Goal: Information Seeking & Learning: Learn about a topic

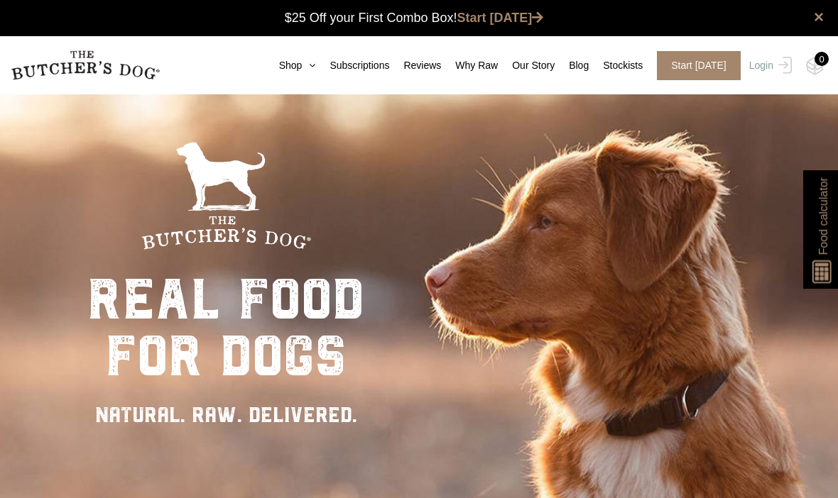
click at [265, 58] on link "Shop" at bounding box center [290, 65] width 51 height 15
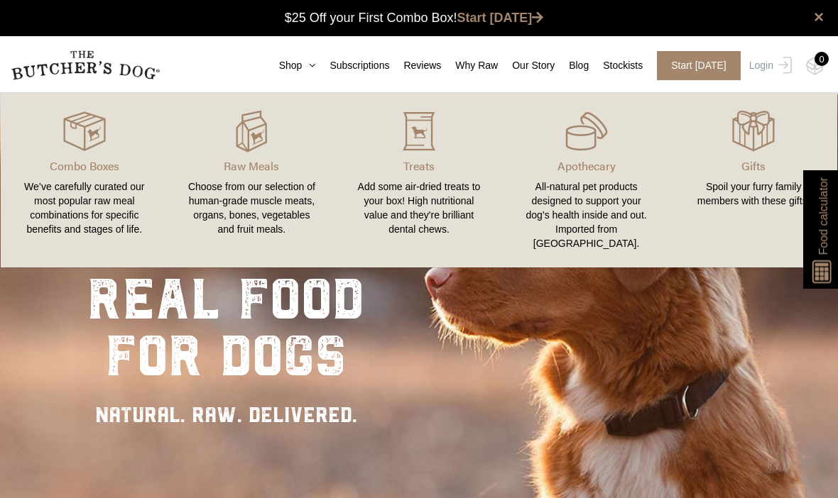
click at [227, 146] on div at bounding box center [251, 131] width 133 height 43
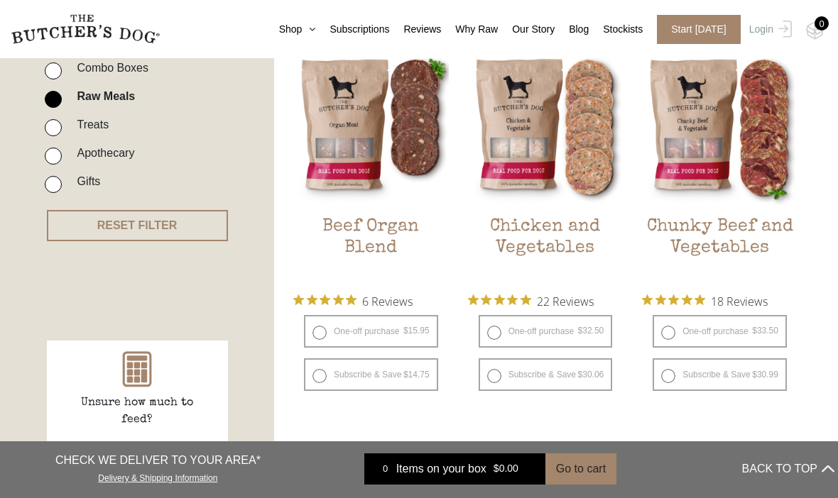
scroll to position [377, 0]
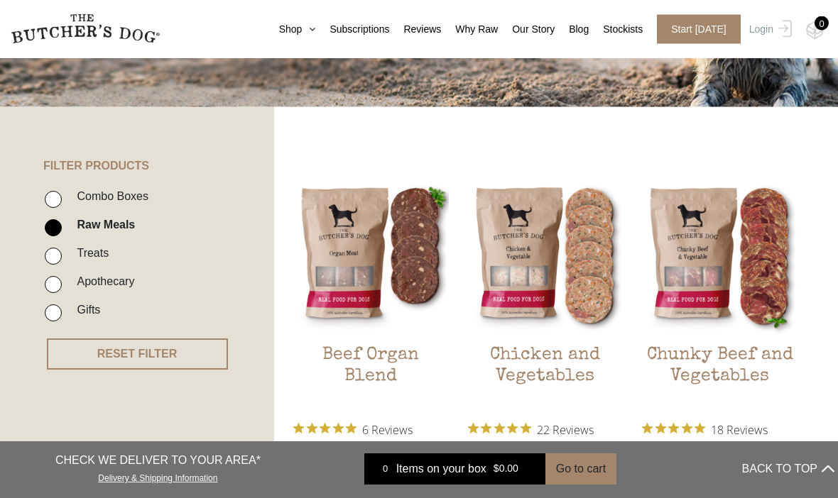
scroll to position [179, 0]
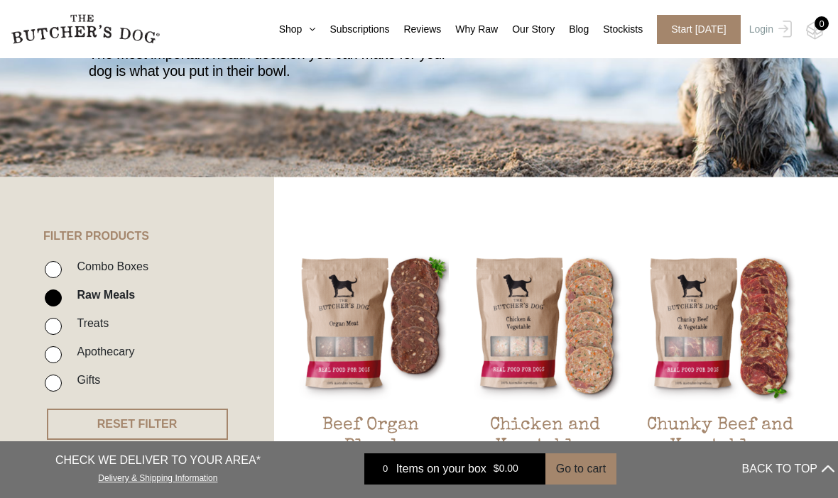
click at [0, 0] on img at bounding box center [0, 0] width 0 height 0
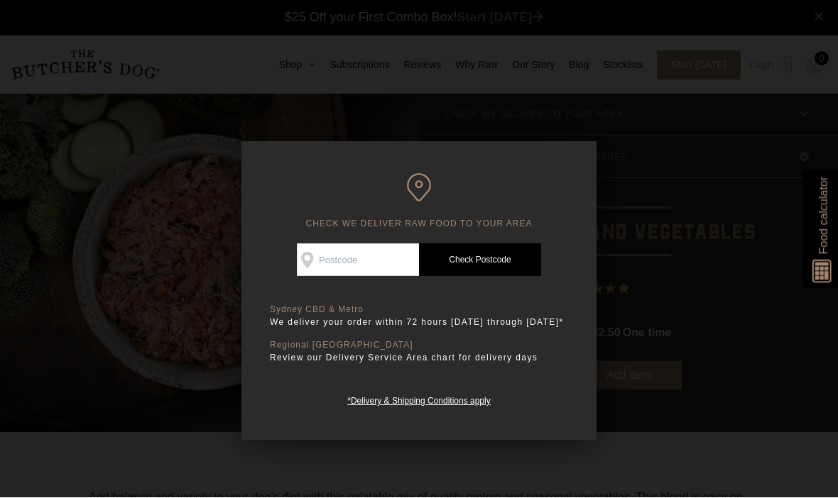
click at [38, 199] on div at bounding box center [419, 249] width 838 height 498
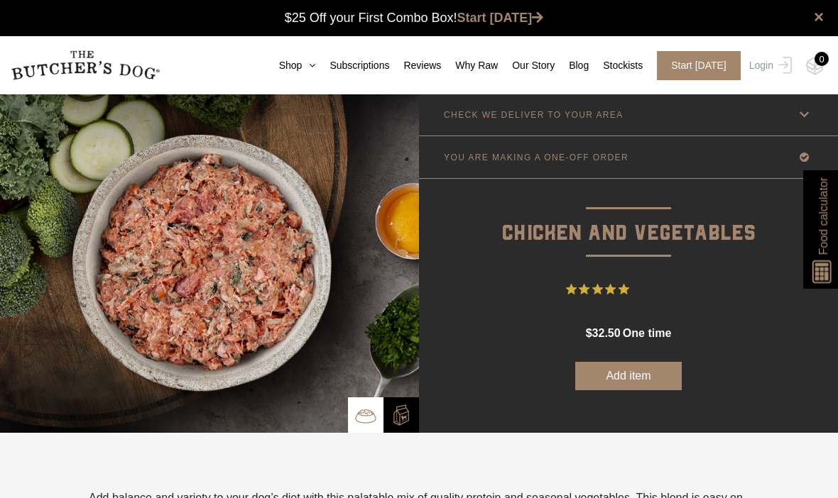
click at [265, 62] on link "Shop" at bounding box center [290, 65] width 51 height 15
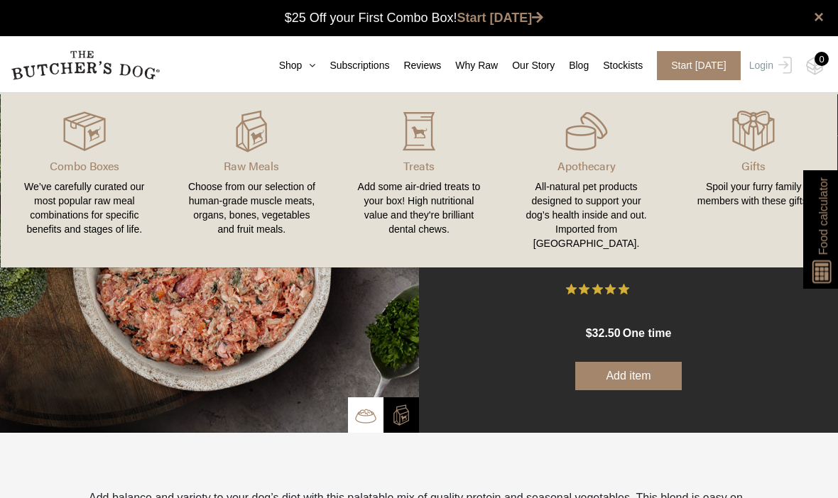
click at [243, 207] on div "Choose from our selection of human-grade muscle meats, organs, bones, vegetable…" at bounding box center [251, 208] width 133 height 57
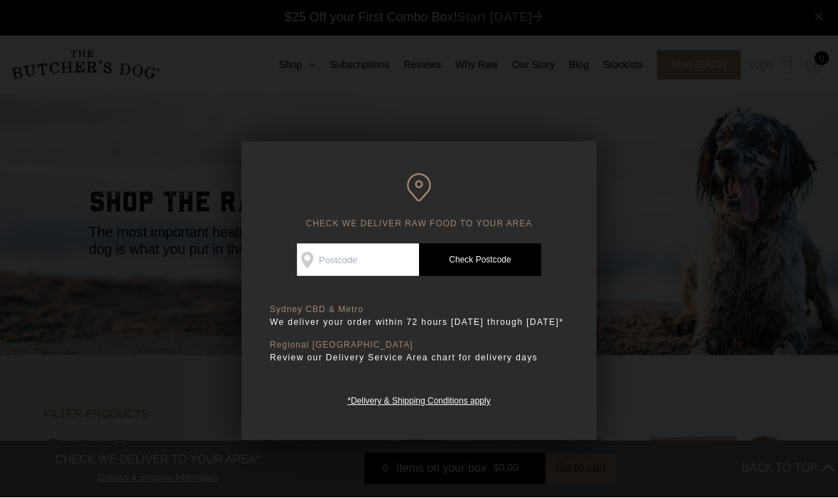
click at [20, 87] on div at bounding box center [419, 249] width 838 height 498
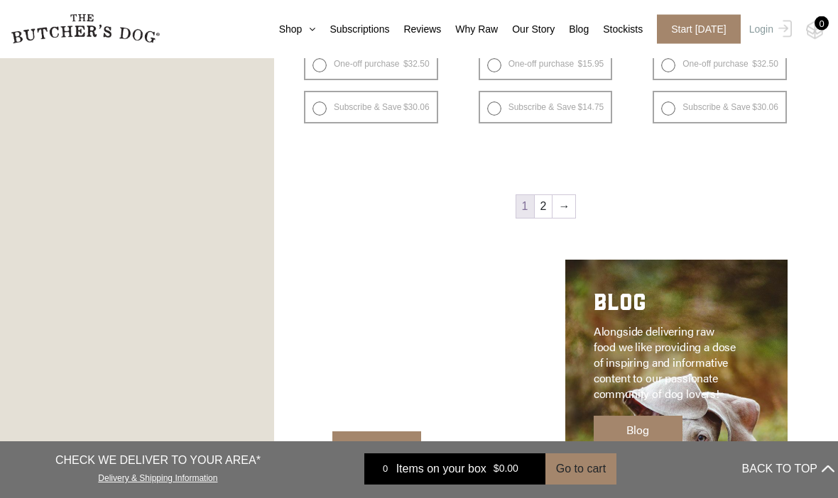
scroll to position [1845, 0]
click at [558, 207] on link "→" at bounding box center [563, 206] width 23 height 23
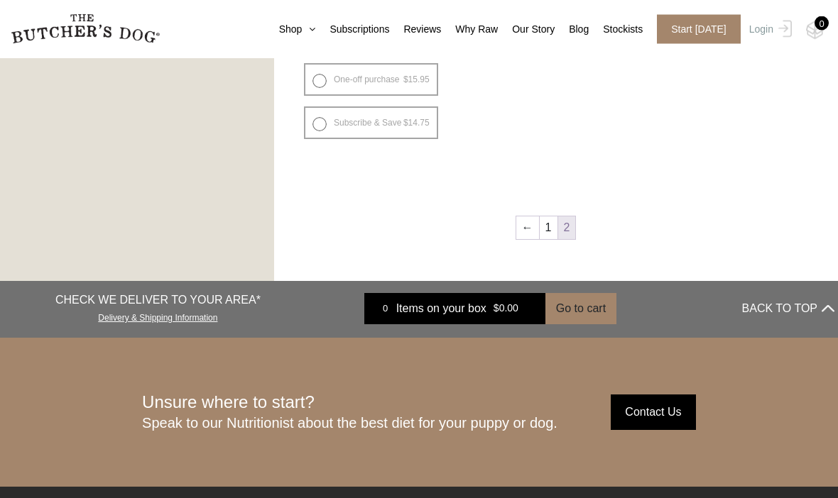
scroll to position [1042, 0]
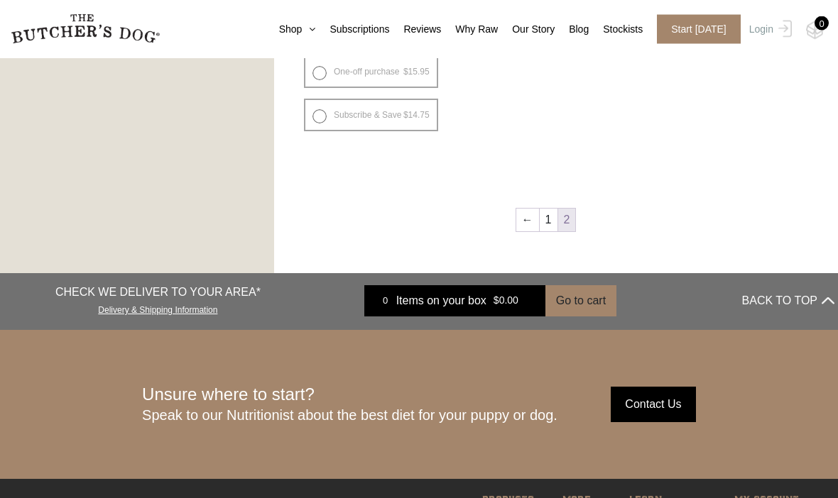
click at [518, 217] on link "←" at bounding box center [527, 220] width 23 height 23
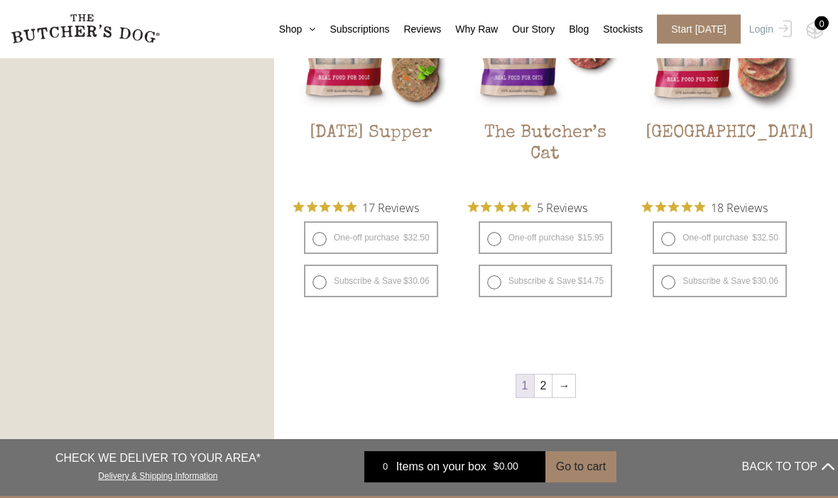
scroll to position [1734, 0]
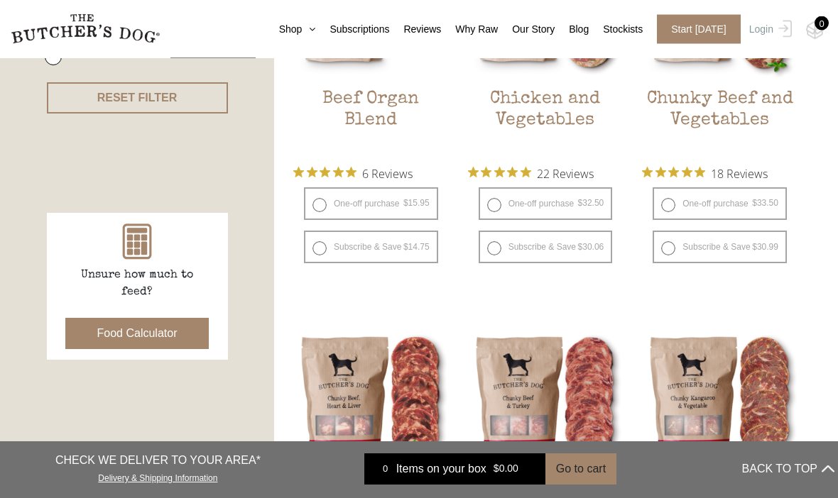
click at [140, 331] on button "Food Calculator" at bounding box center [137, 334] width 144 height 31
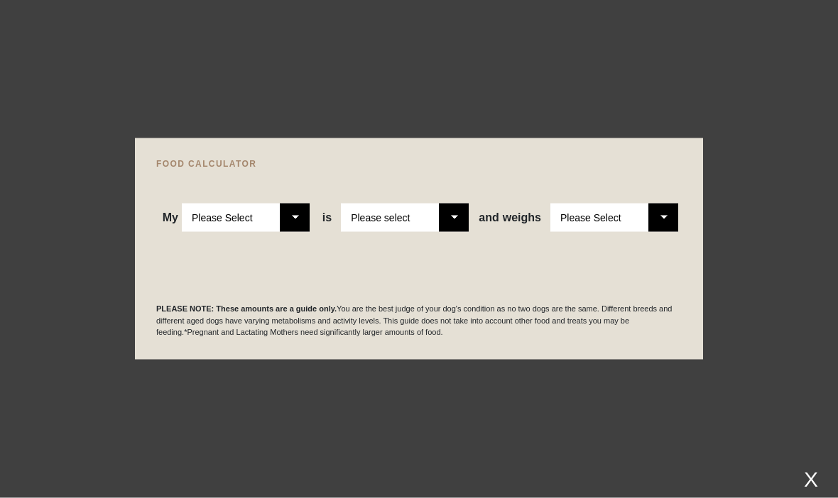
scroll to position [505, 0]
click at [296, 219] on select "Please Select Adult Dog Puppy" at bounding box center [246, 218] width 128 height 28
select select "puppy"
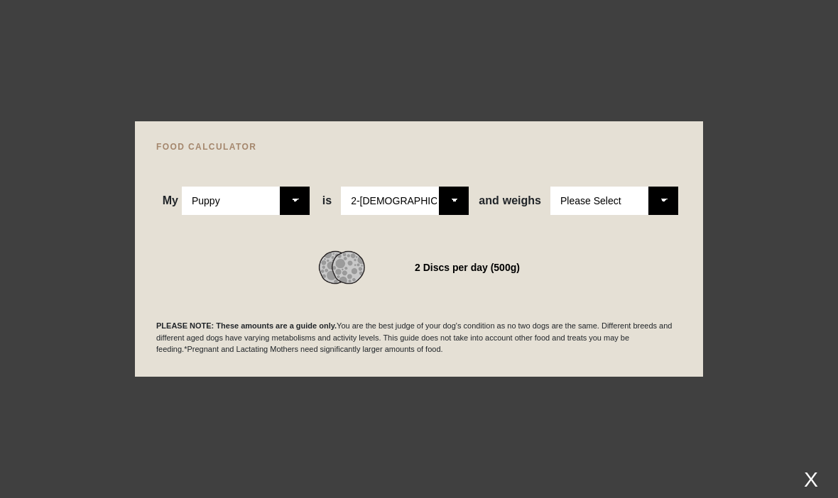
click at [446, 196] on select "Please Select 2-4 months old 4-5 months old 6-8 months old 8-12 months old" at bounding box center [405, 201] width 128 height 28
select select "8"
click at [623, 207] on select "Please Select 1kg 2kg 3kg 4kg 5kg 6kg 7kg 8kg 9kg 10kg 11kg 12kg 13kg 14kg 15kg…" at bounding box center [614, 201] width 128 height 28
click at [667, 197] on select "Please Select 1kg 2kg 3kg 4kg 5kg 6kg 7kg 8kg 9kg 10kg 11kg 12kg 13kg 14kg 15kg…" at bounding box center [614, 201] width 128 height 28
click at [667, 200] on select "Please Select 1kg 2kg 3kg 4kg 5kg 6kg 7kg 8kg 9kg 10kg 11kg 12kg 13kg 14kg 15kg…" at bounding box center [614, 201] width 128 height 28
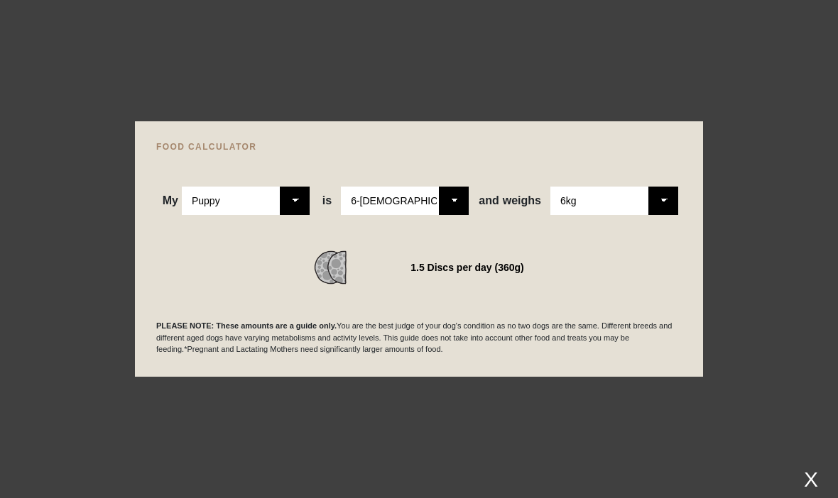
select select "5"
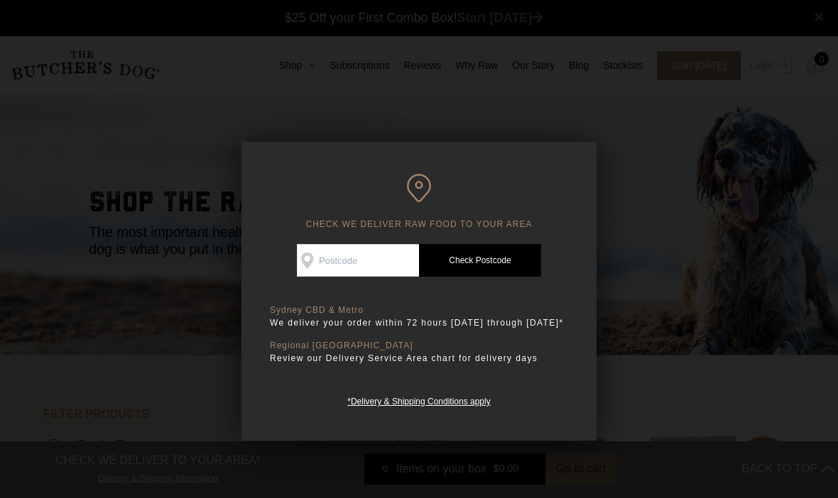
click at [141, 111] on div at bounding box center [419, 249] width 838 height 498
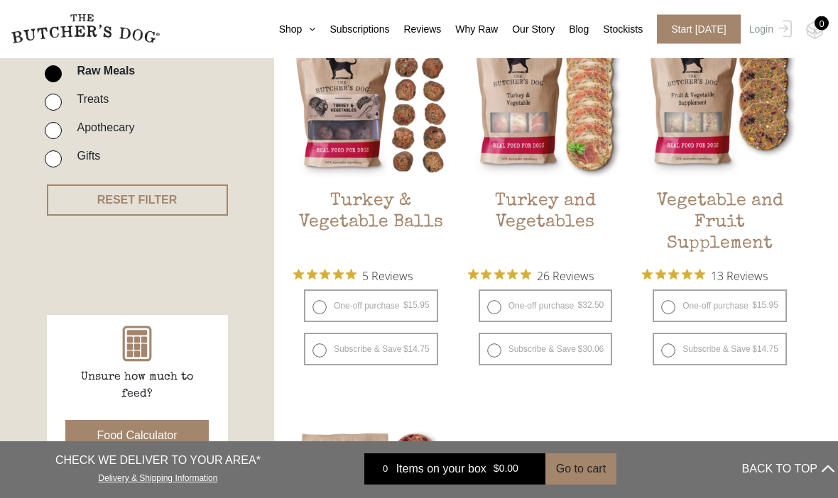
scroll to position [403, 0]
click at [0, 0] on img at bounding box center [0, 0] width 0 height 0
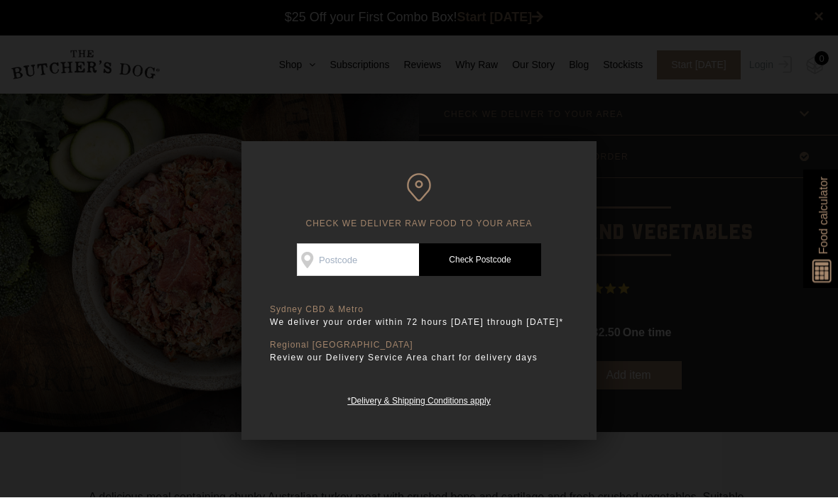
click at [148, 207] on div at bounding box center [419, 249] width 838 height 498
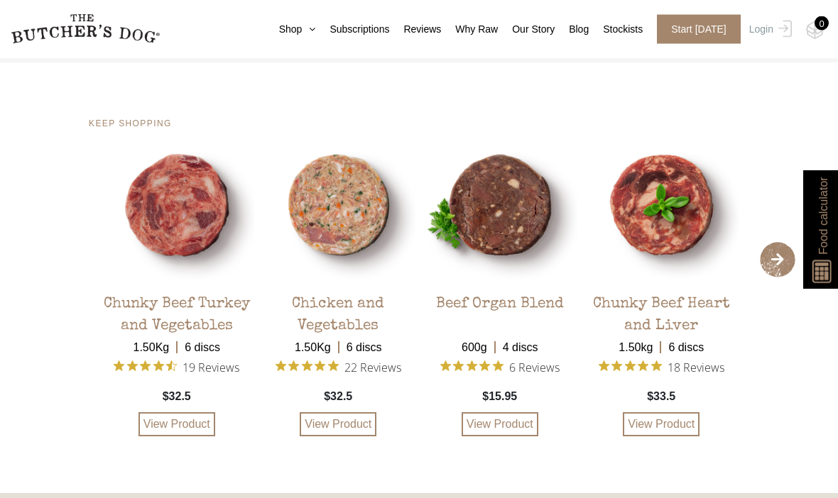
scroll to position [2872, 0]
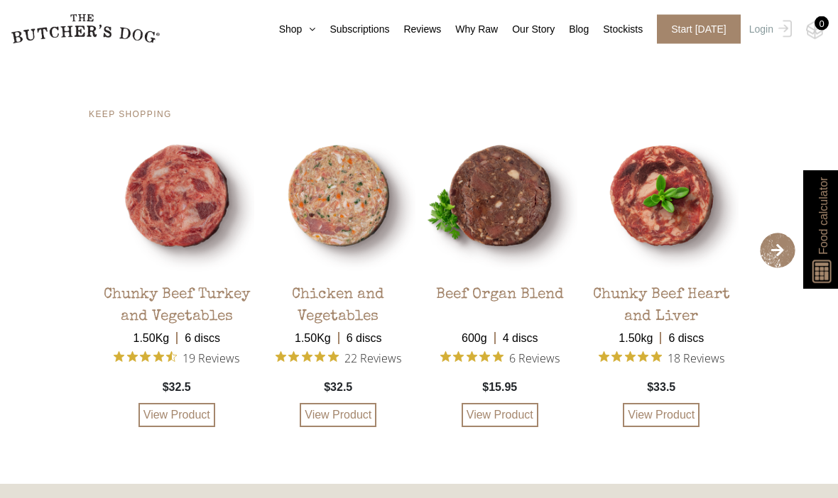
click at [777, 269] on span "›" at bounding box center [777, 251] width 35 height 35
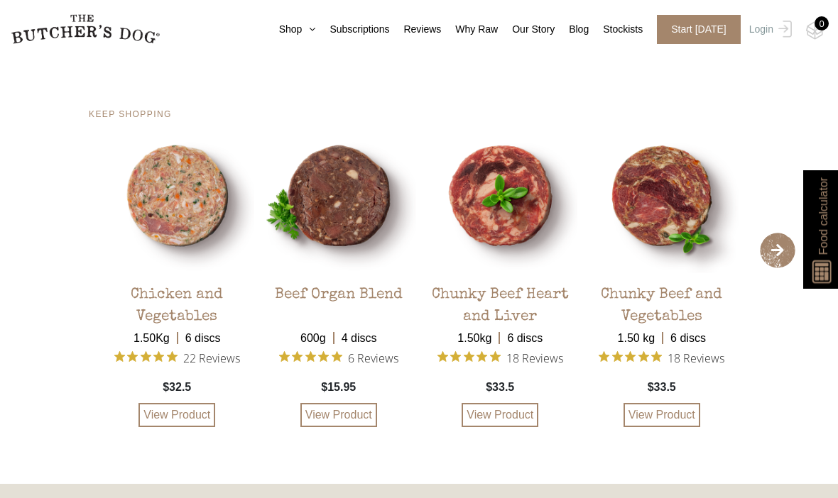
click at [773, 268] on span "›" at bounding box center [777, 250] width 35 height 35
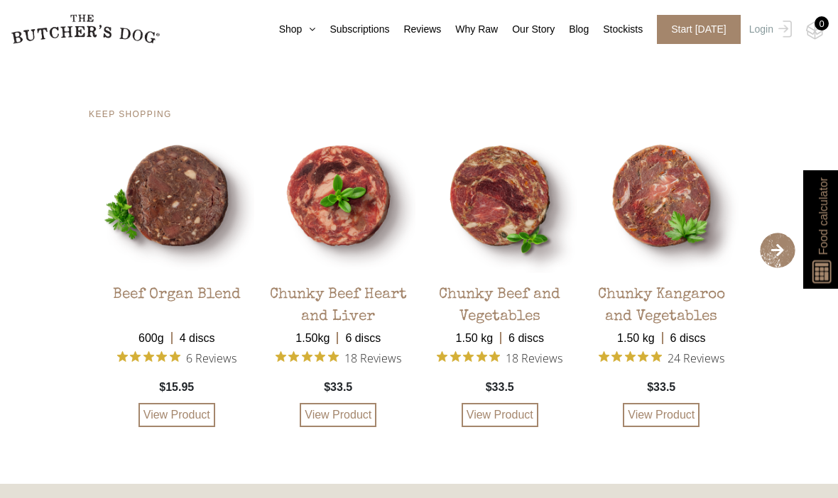
click at [769, 268] on span "›" at bounding box center [777, 250] width 35 height 35
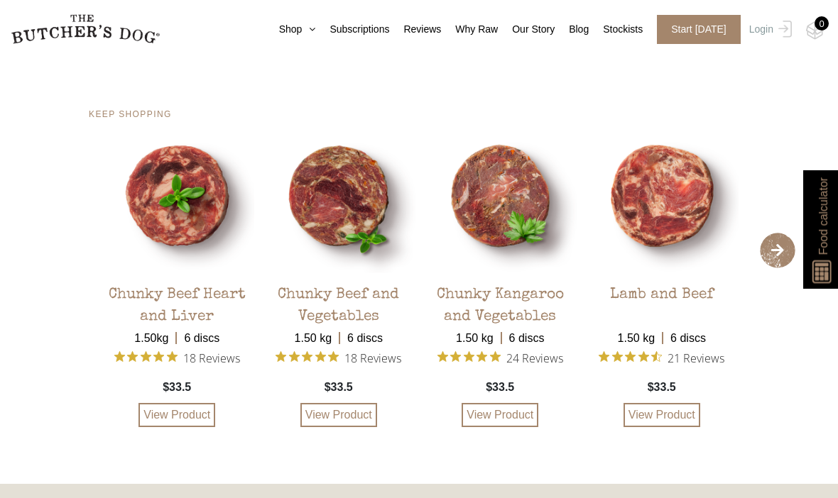
click at [778, 268] on span "›" at bounding box center [777, 250] width 35 height 35
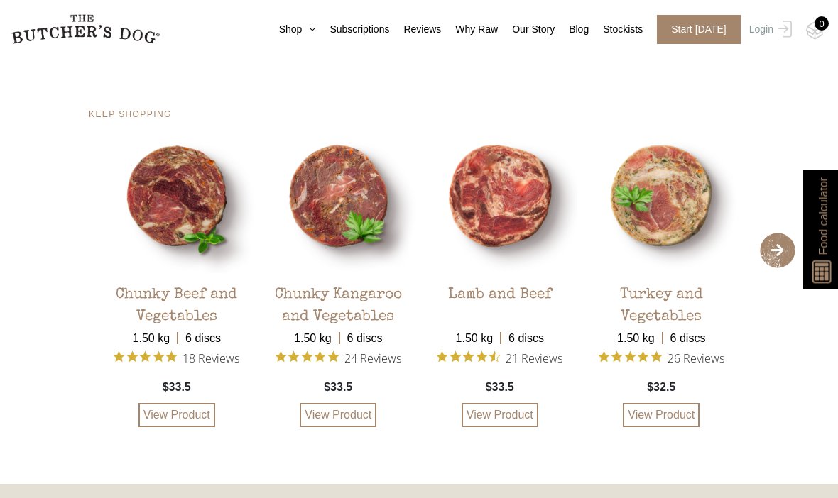
click at [654, 323] on div "Turkey and Vegetables" at bounding box center [661, 298] width 155 height 50
click at [655, 427] on link "View Product" at bounding box center [661, 415] width 77 height 24
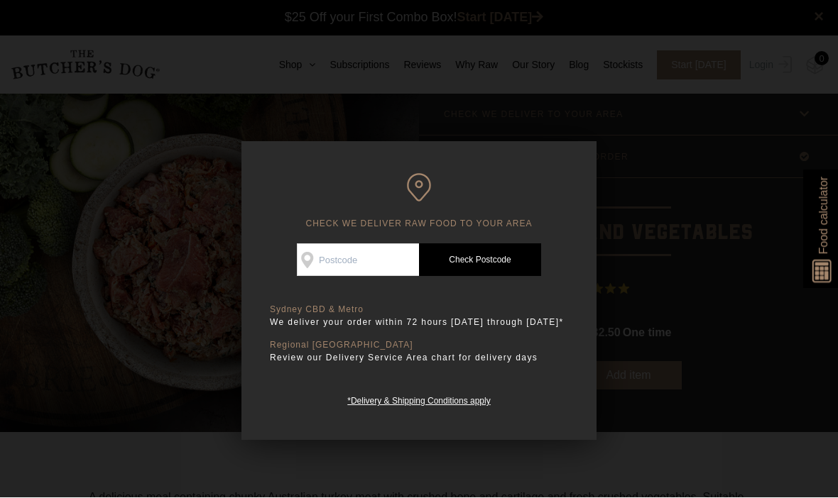
click at [28, 252] on div at bounding box center [419, 249] width 838 height 498
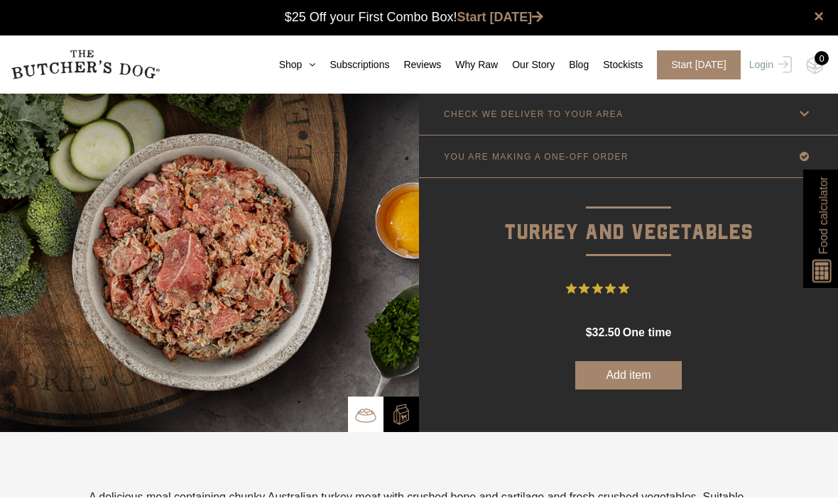
scroll to position [1, 0]
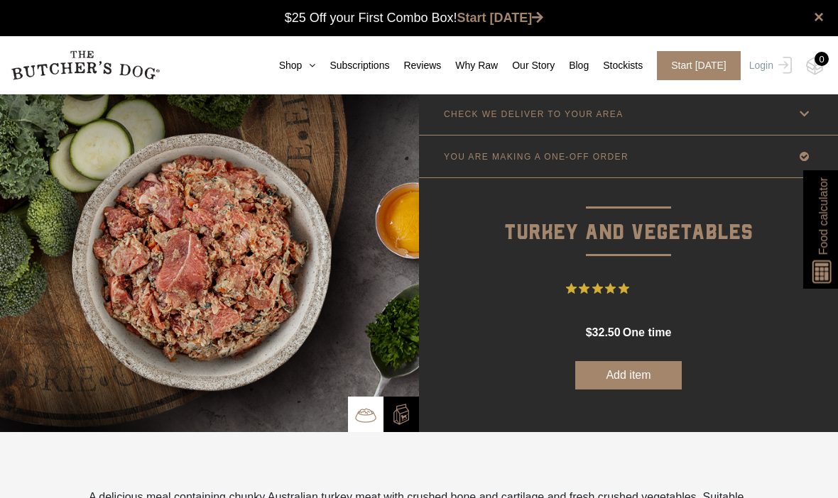
click at [43, 293] on img at bounding box center [209, 262] width 419 height 339
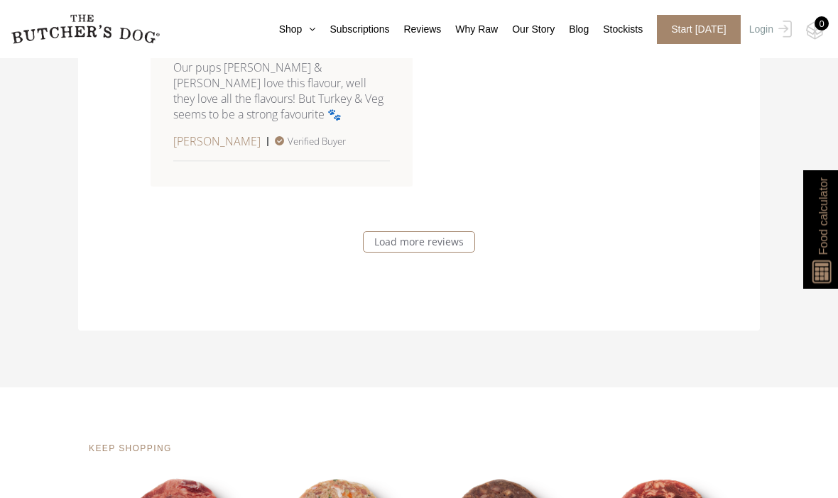
scroll to position [2663, 0]
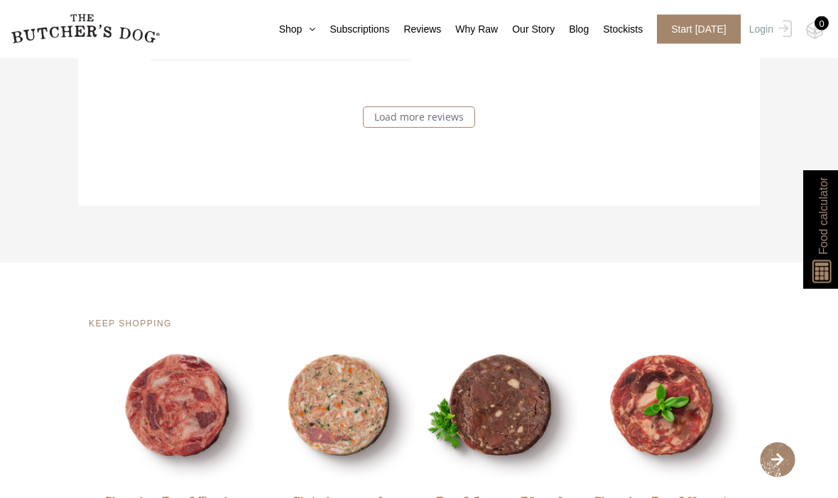
click at [414, 128] on link "Load more reviews" at bounding box center [419, 117] width 112 height 21
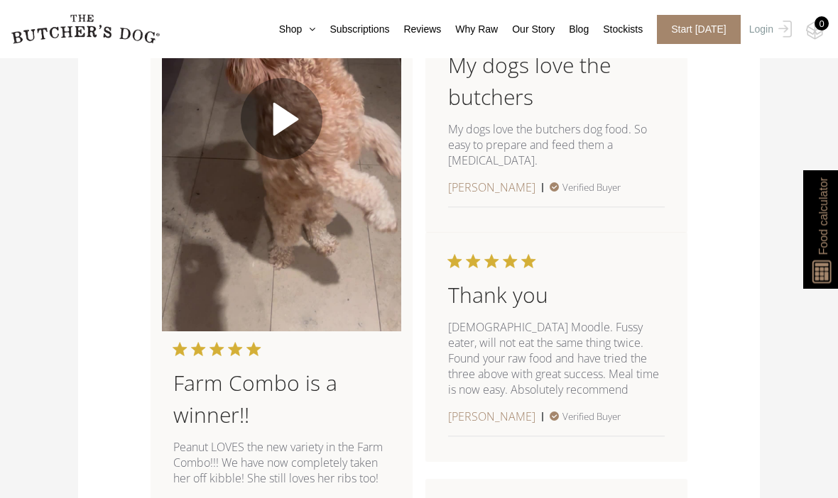
scroll to position [3159, 0]
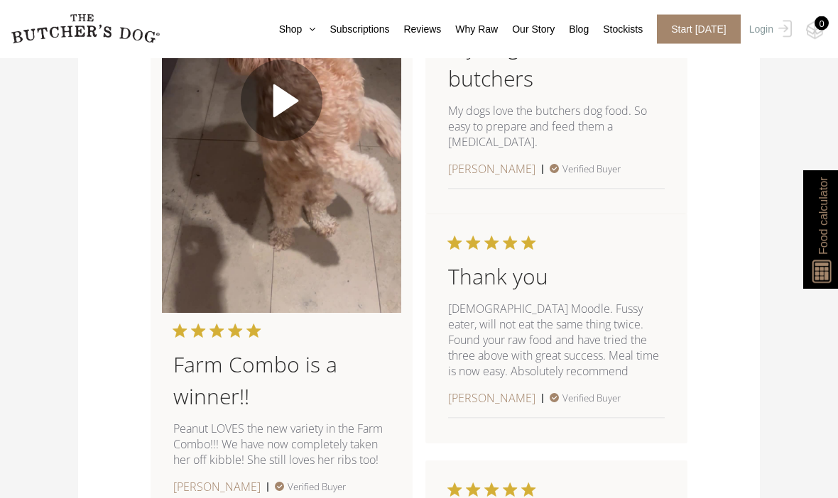
click at [285, 158] on video "Your browser does not support the video tag." at bounding box center [281, 101] width 239 height 425
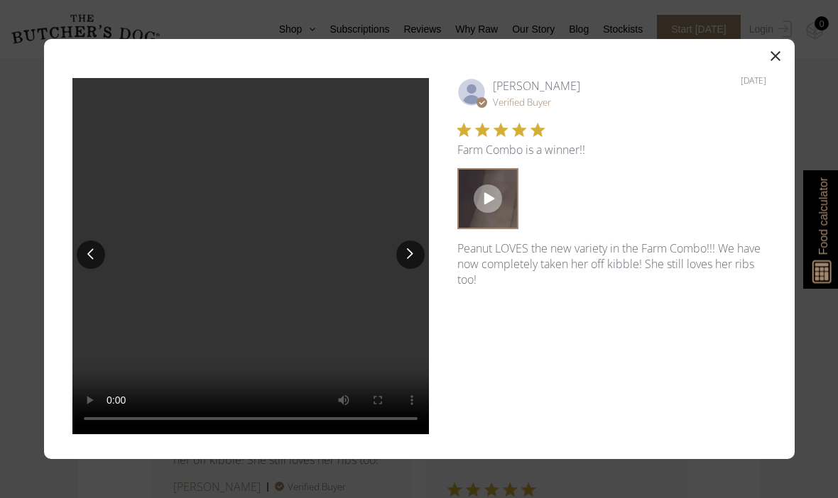
click at [243, 277] on video "Your browser does not support the video tag." at bounding box center [250, 256] width 356 height 356
click at [768, 66] on button "button" at bounding box center [775, 55] width 21 height 21
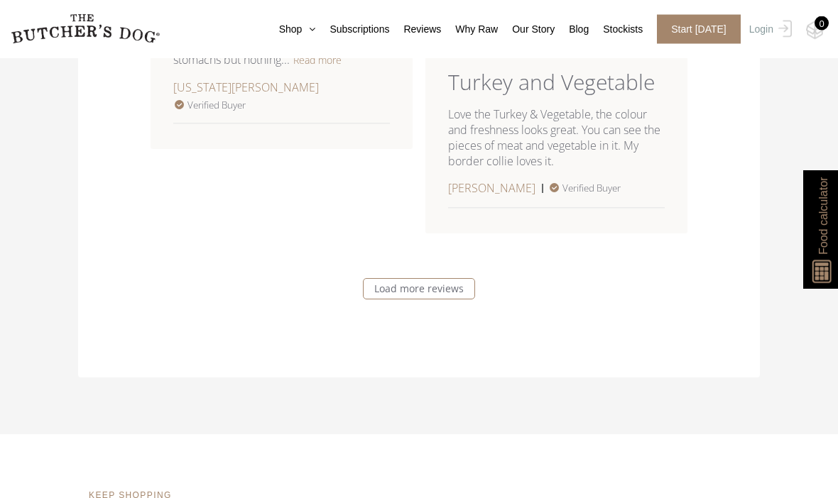
scroll to position [3790, 0]
click at [414, 298] on link "Load more reviews" at bounding box center [419, 287] width 112 height 21
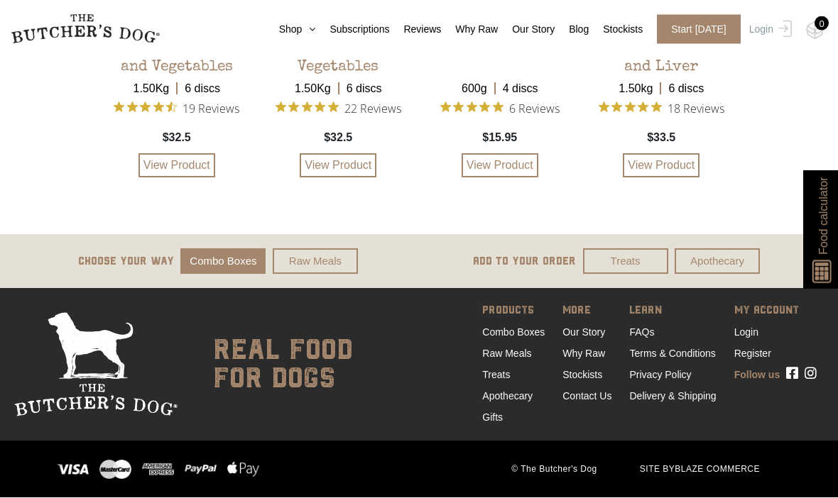
scroll to position [5408, 0]
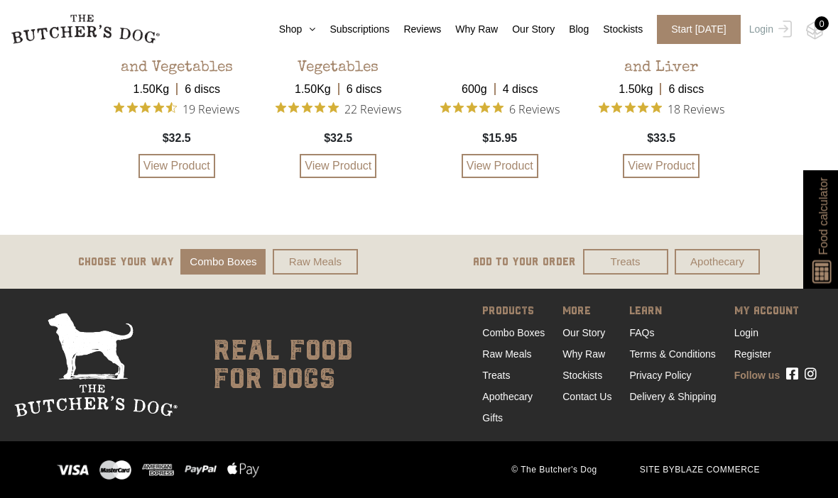
click at [642, 339] on link "FAQs" at bounding box center [641, 332] width 25 height 11
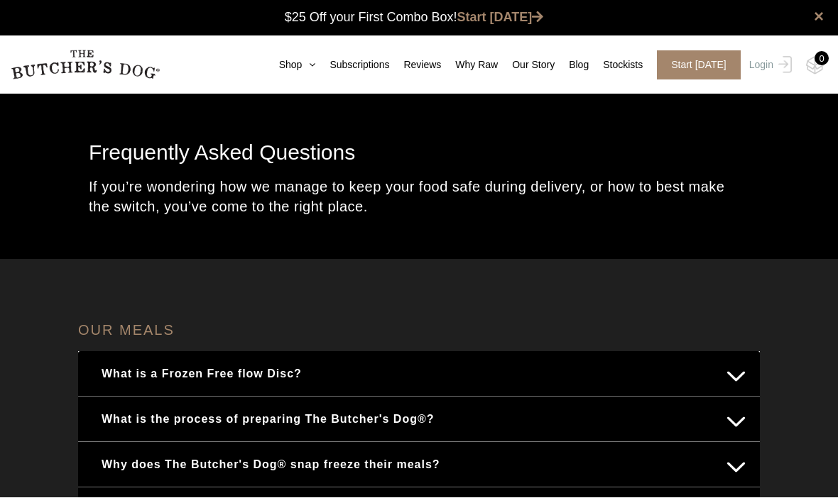
click at [13, 243] on div "Frequently Asked Questions If you’re wondering how we manage to keep your food …" at bounding box center [419, 177] width 838 height 166
click at [4, 222] on div "Frequently Asked Questions If you’re wondering how we manage to keep your food …" at bounding box center [419, 177] width 838 height 166
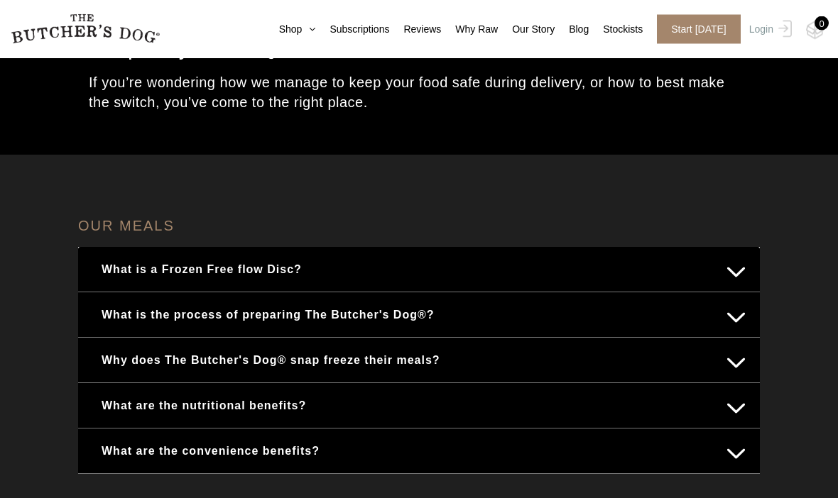
scroll to position [111, 0]
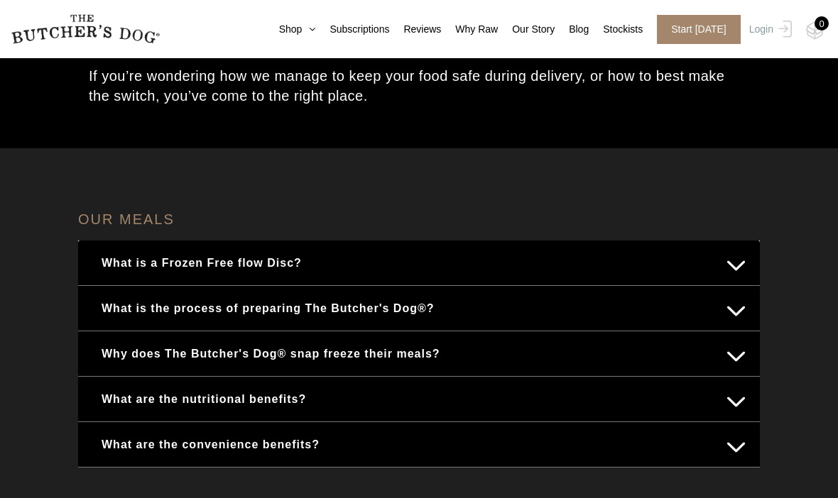
click at [138, 265] on button "What is a Frozen Free flow Disc?" at bounding box center [418, 263] width 653 height 28
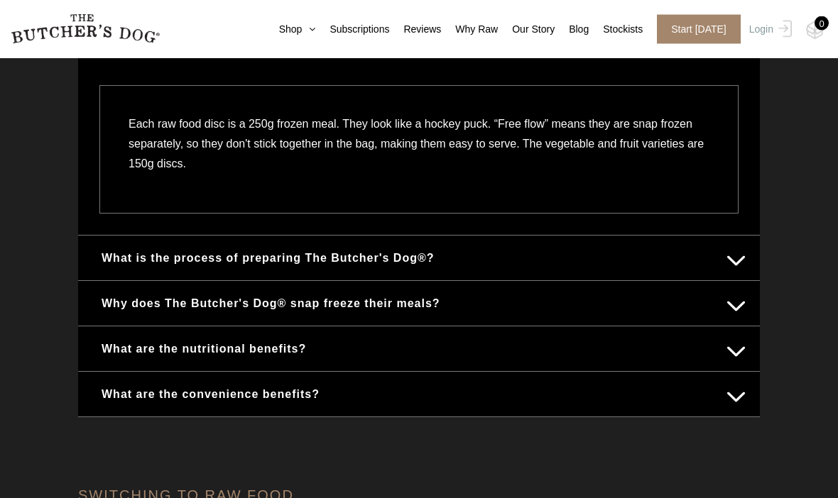
scroll to position [333, 0]
click at [129, 261] on button "What is the process of preparing The Butcher's Dog®?" at bounding box center [418, 258] width 653 height 28
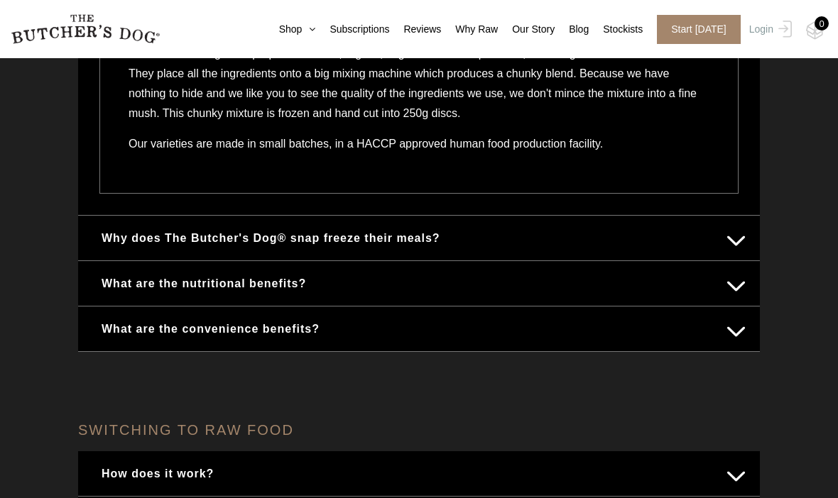
scroll to position [453, 0]
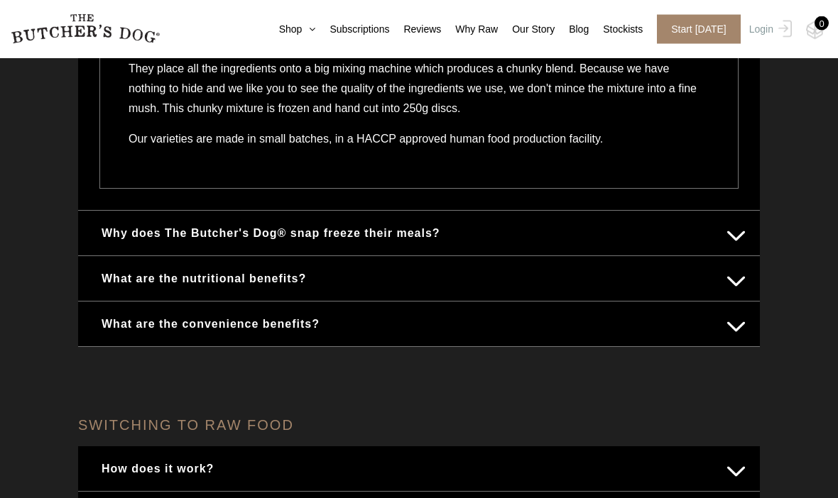
click at [123, 230] on button "Why does The Butcher's Dog® snap freeze their meals?" at bounding box center [418, 234] width 653 height 28
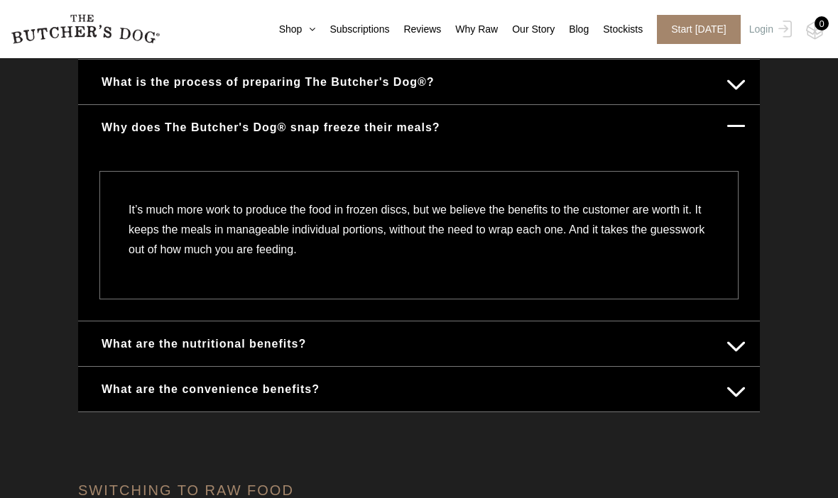
scroll to position [339, 0]
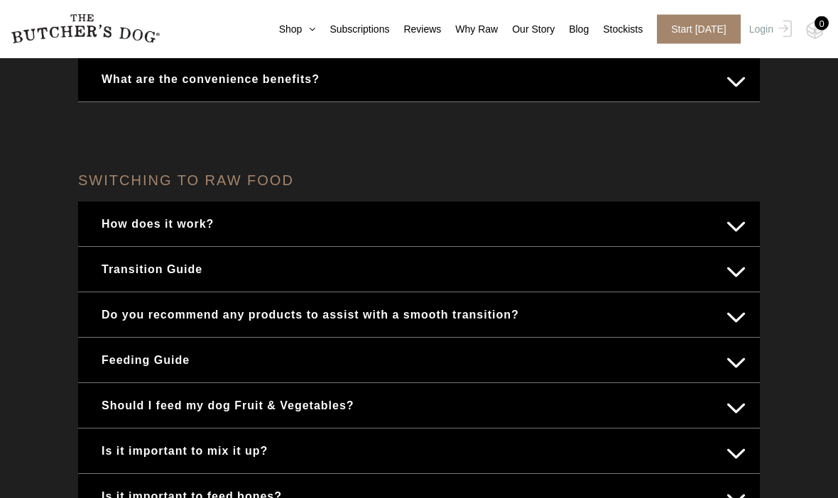
click at [128, 270] on button "Transition Guide" at bounding box center [418, 270] width 653 height 28
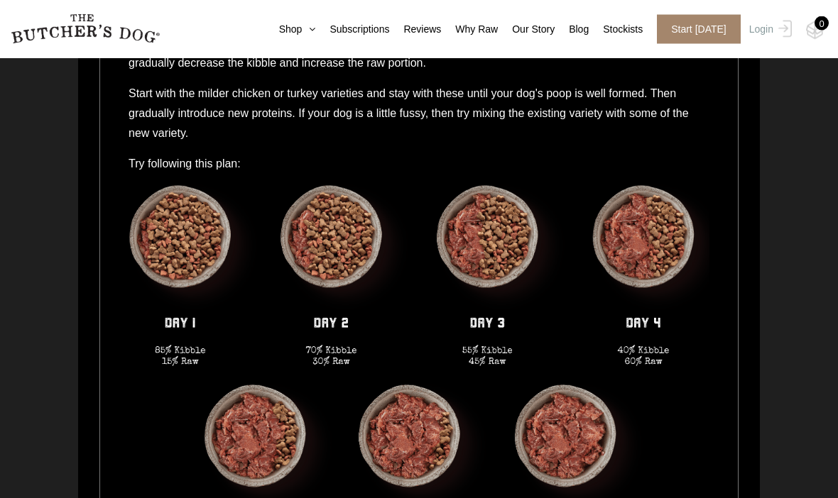
scroll to position [836, 0]
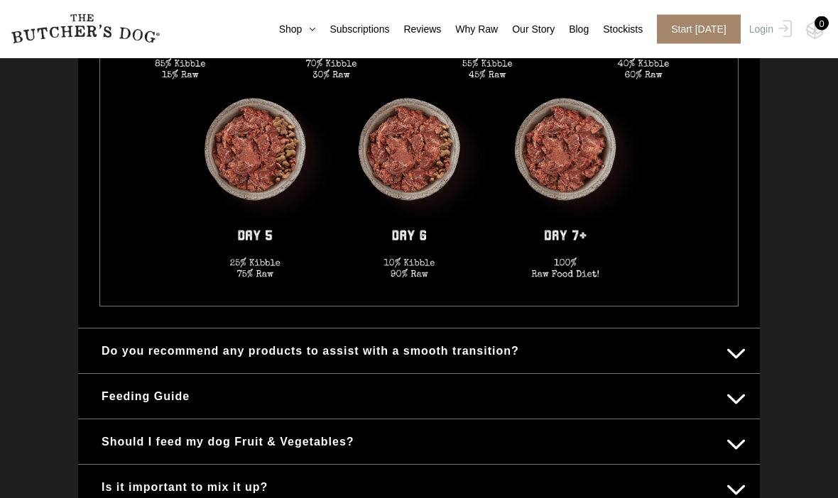
click at [138, 351] on button "Do you recommend any products to assist with a smooth transition?" at bounding box center [418, 352] width 653 height 28
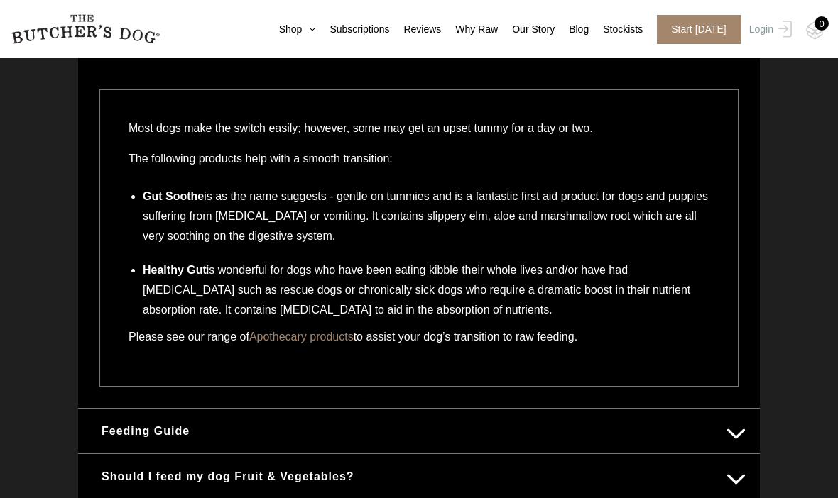
scroll to position [755, 0]
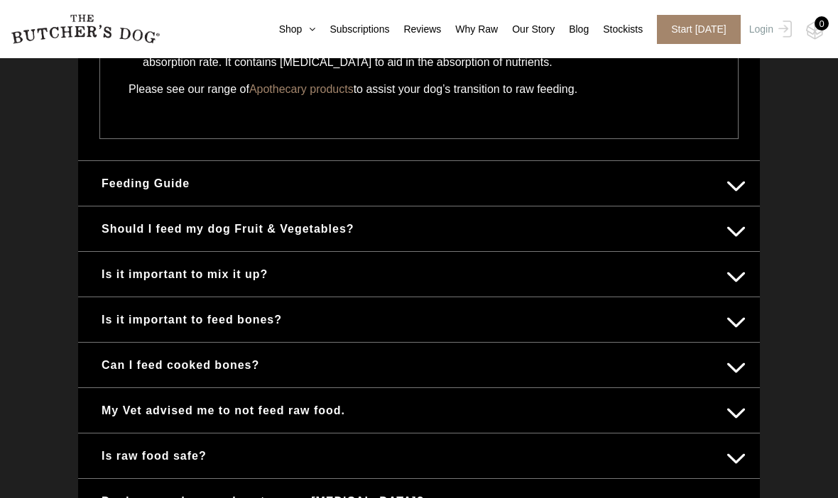
click at [117, 178] on button "Feeding Guide" at bounding box center [418, 184] width 653 height 28
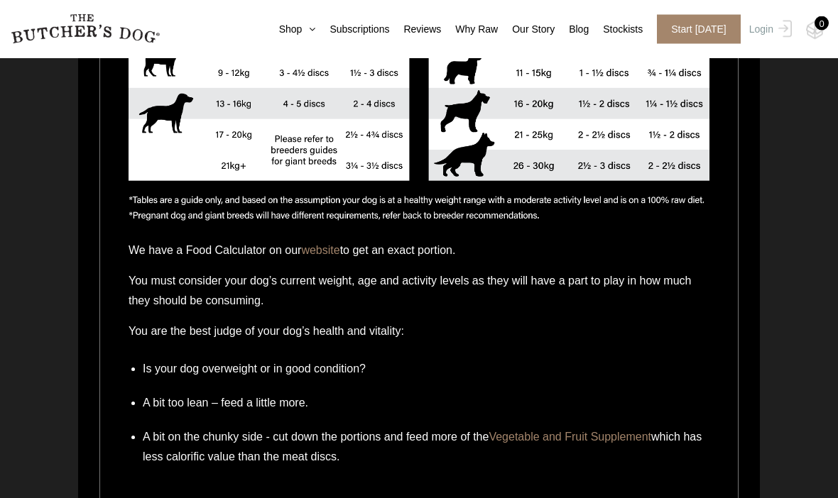
scroll to position [1139, 0]
click at [330, 248] on link "website" at bounding box center [320, 250] width 38 height 12
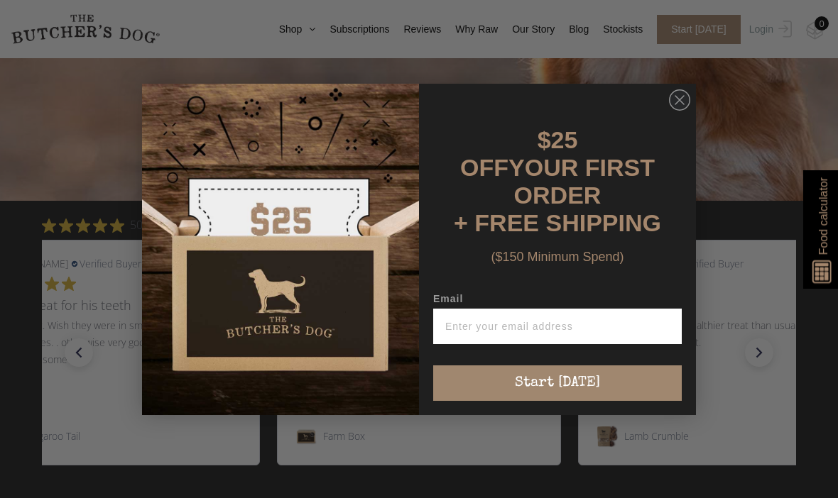
scroll to position [400, 0]
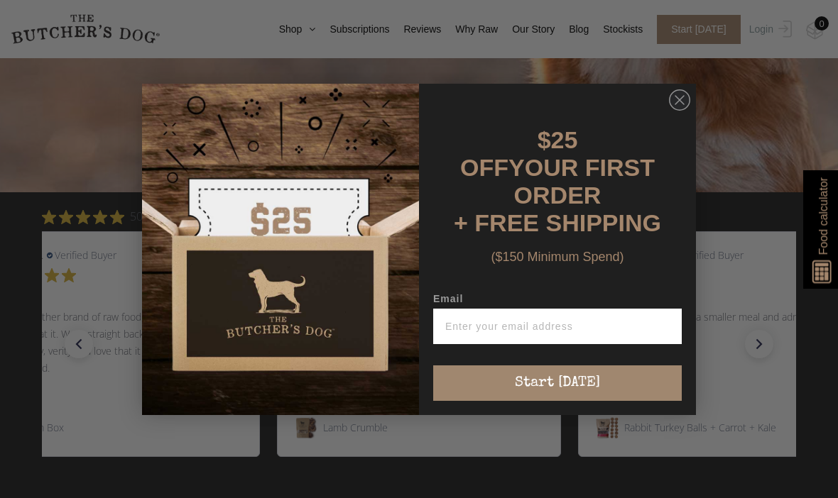
click at [672, 109] on icon "Close dialog" at bounding box center [679, 99] width 21 height 21
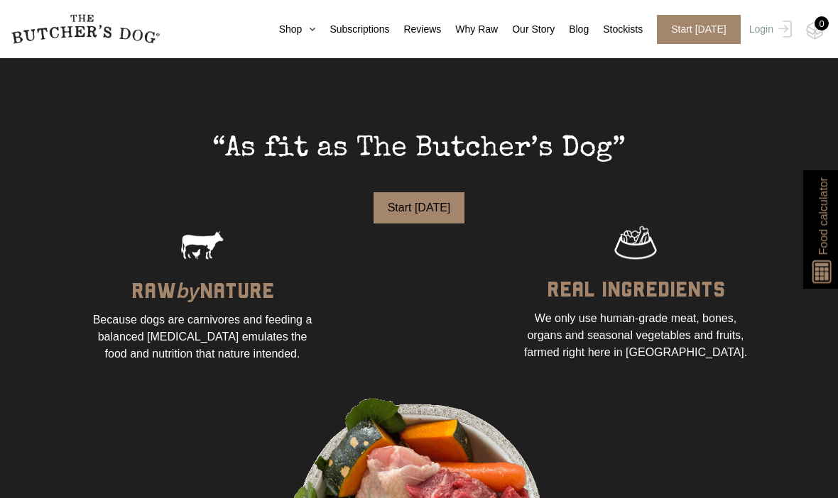
scroll to position [822, 0]
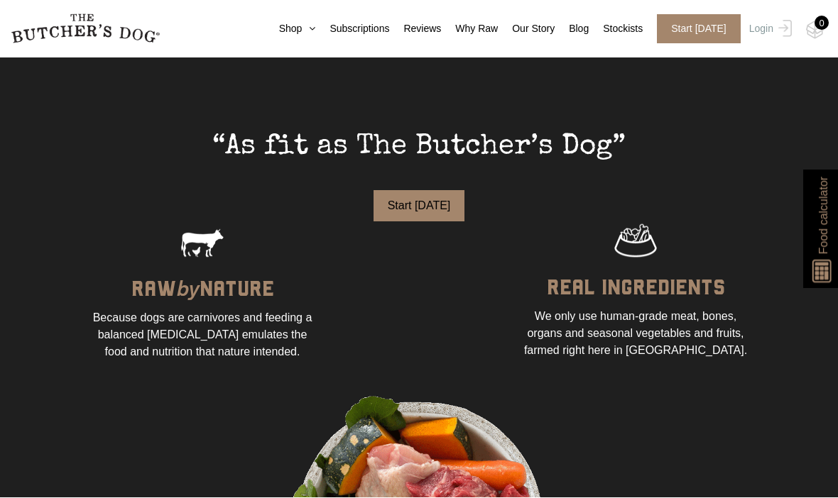
click at [426, 222] on button "Start [DATE]" at bounding box center [419, 206] width 92 height 31
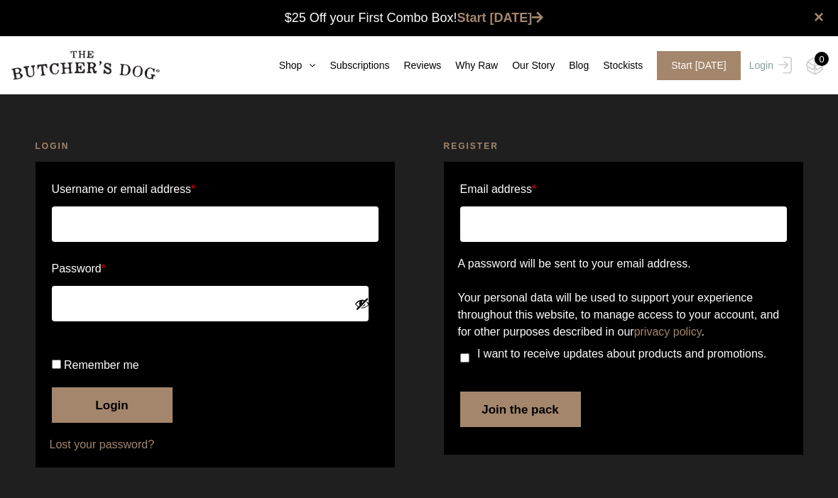
click at [464, 65] on link "Why Raw" at bounding box center [469, 65] width 57 height 15
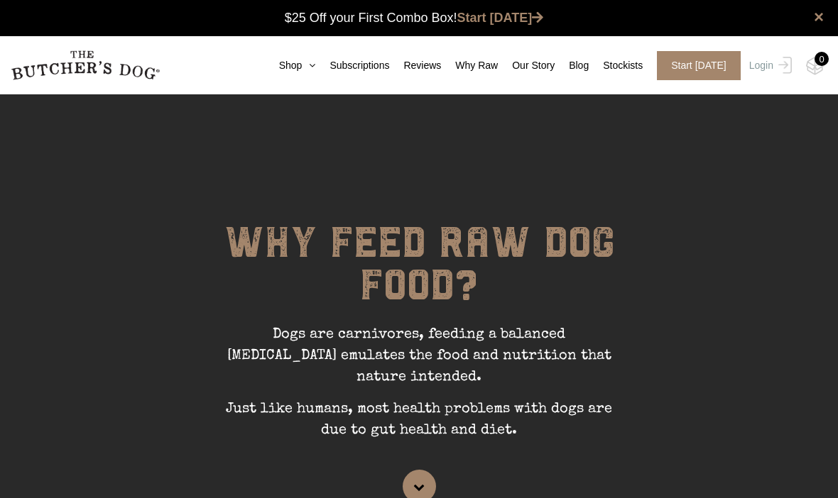
click at [525, 66] on link "Our Story" at bounding box center [526, 65] width 57 height 15
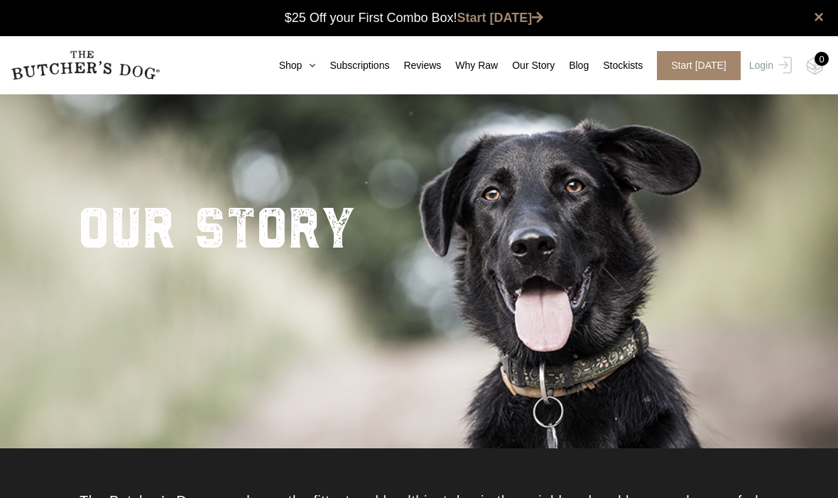
click at [266, 61] on link "Shop" at bounding box center [290, 65] width 51 height 15
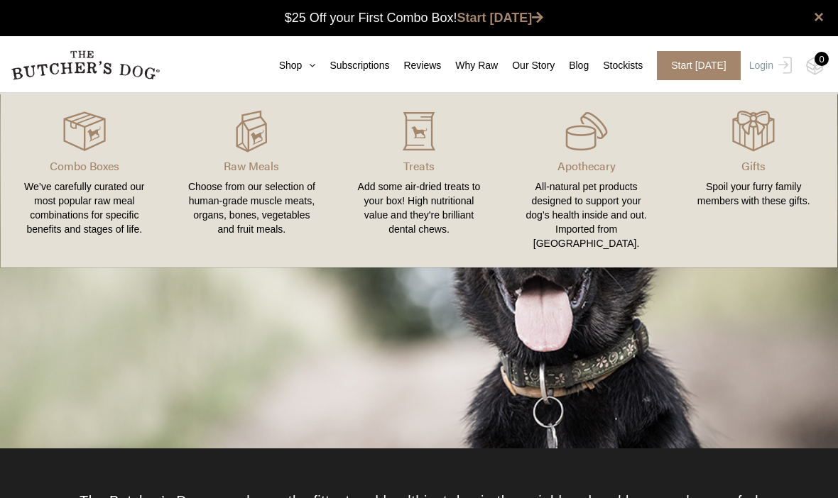
click at [577, 60] on link "Blog" at bounding box center [571, 65] width 34 height 15
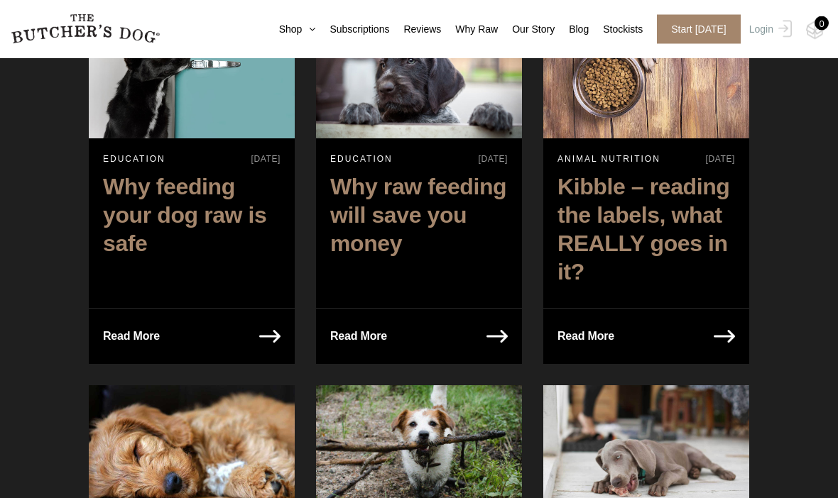
scroll to position [2328, 0]
click at [349, 327] on p "Read More" at bounding box center [358, 337] width 57 height 20
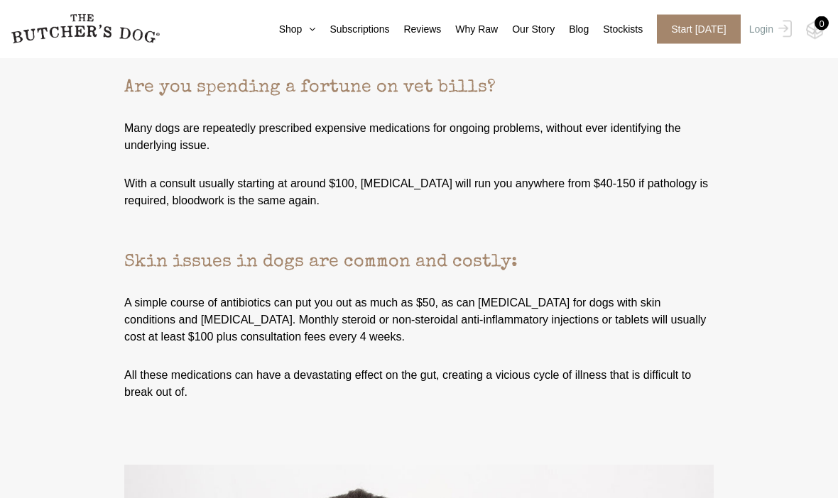
scroll to position [3151, 0]
